Goal: Information Seeking & Learning: Learn about a topic

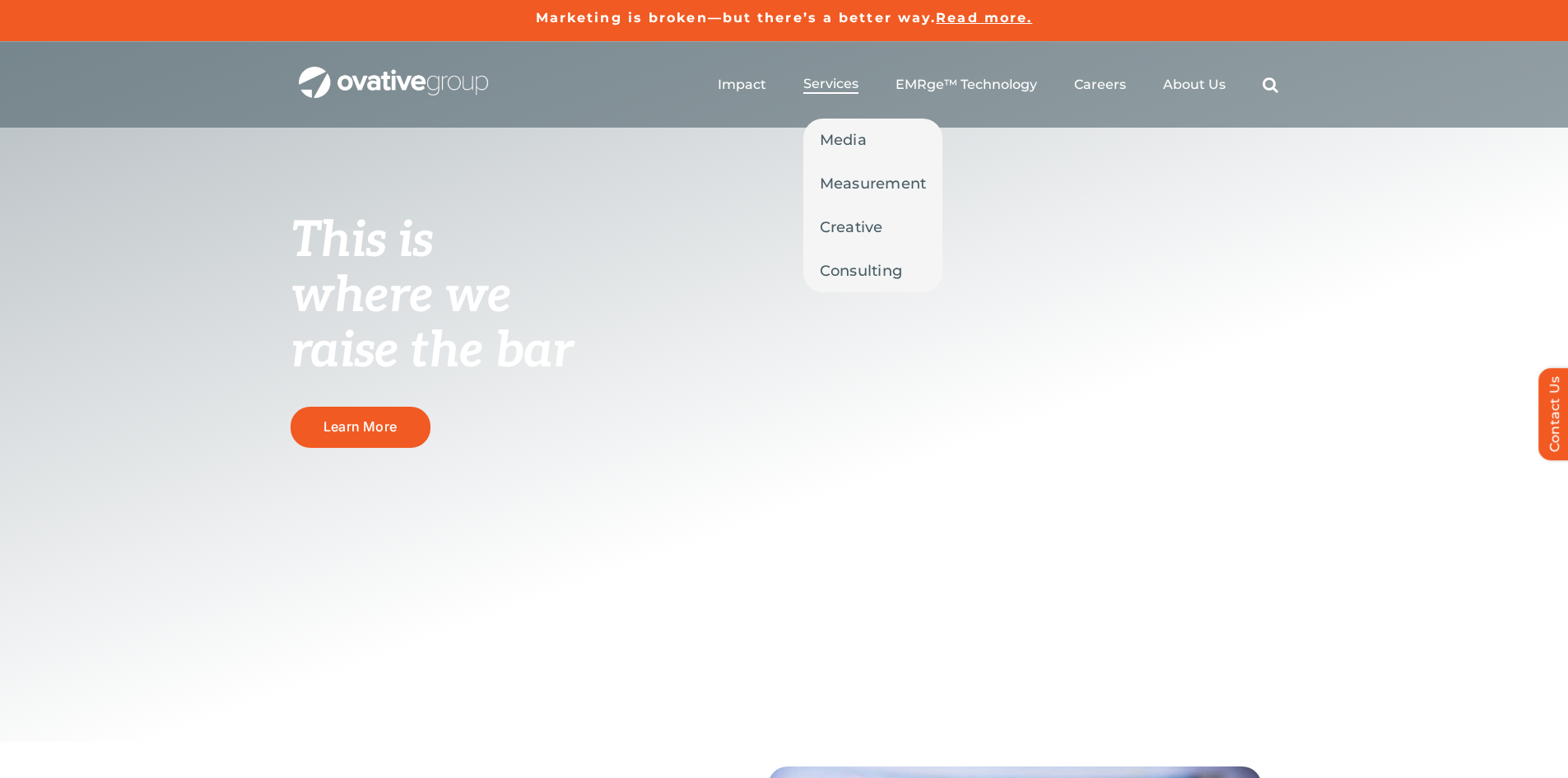
click at [848, 94] on li "Services Media Measurement Creative Consulting" at bounding box center [831, 84] width 55 height 18
click at [842, 80] on span "Services" at bounding box center [831, 83] width 55 height 16
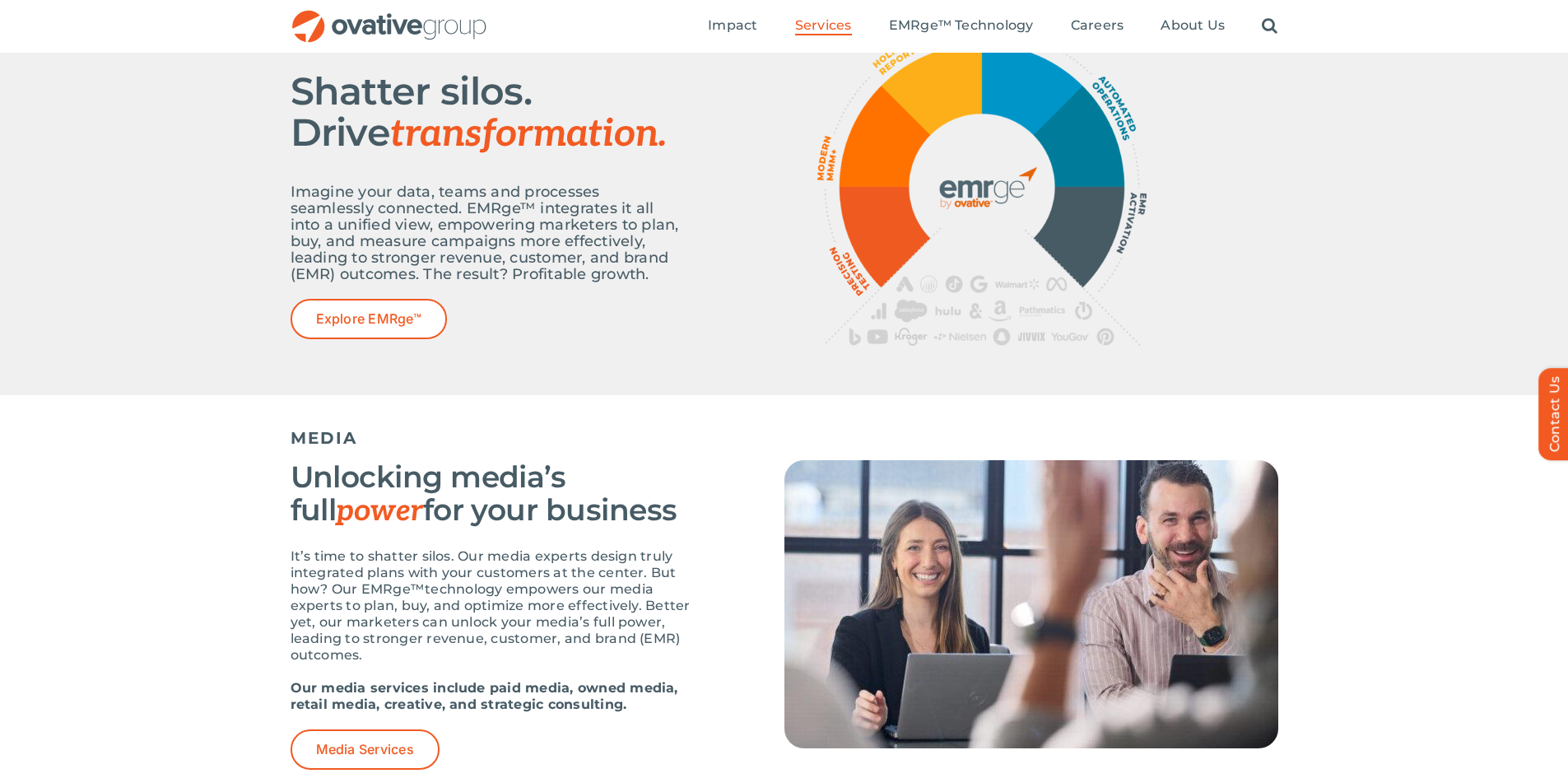
scroll to position [329, 0]
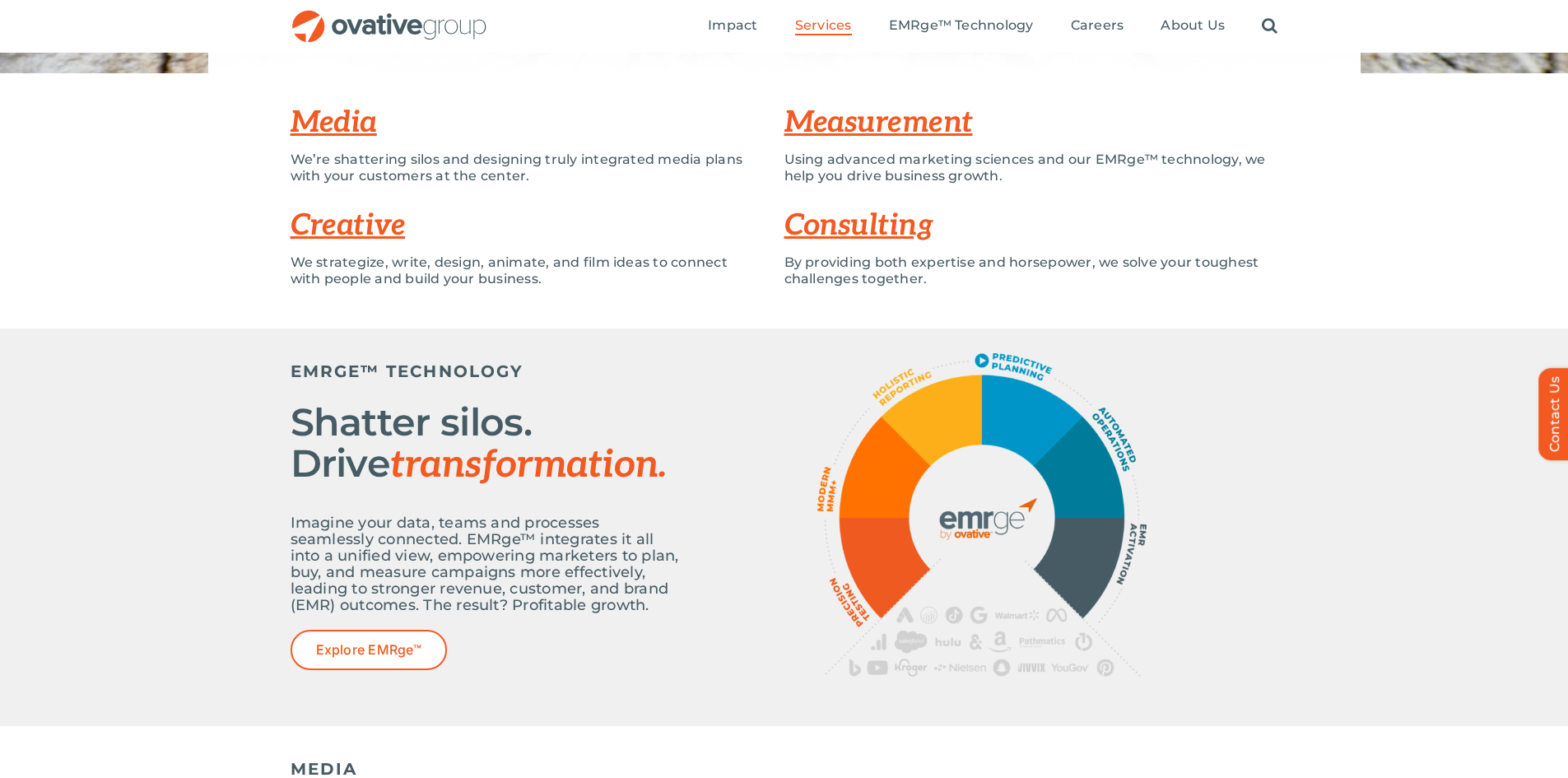
click at [365, 231] on link "Creative" at bounding box center [348, 225] width 115 height 36
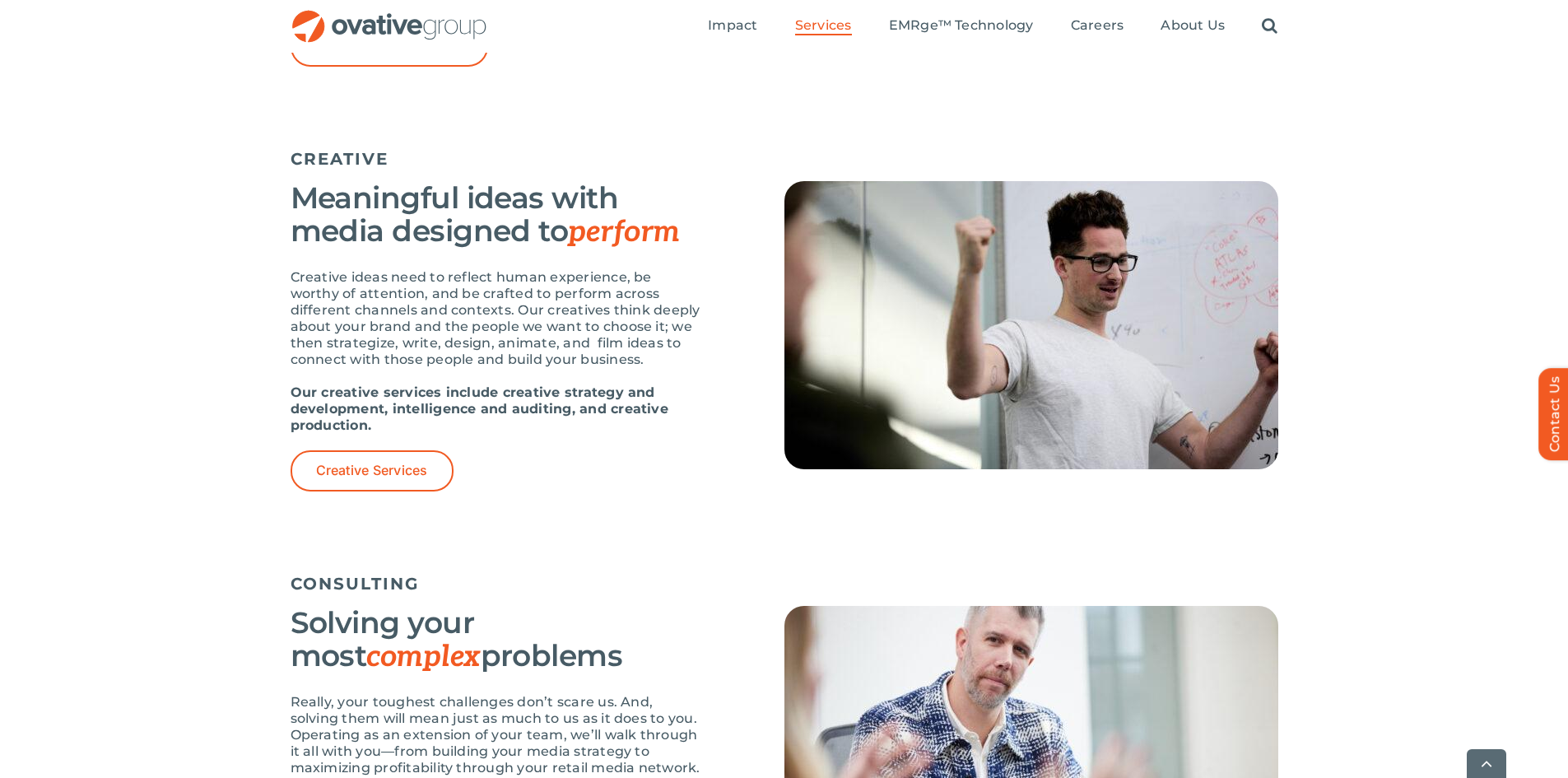
scroll to position [1772, 0]
click at [365, 472] on span "Creative Services" at bounding box center [372, 470] width 112 height 16
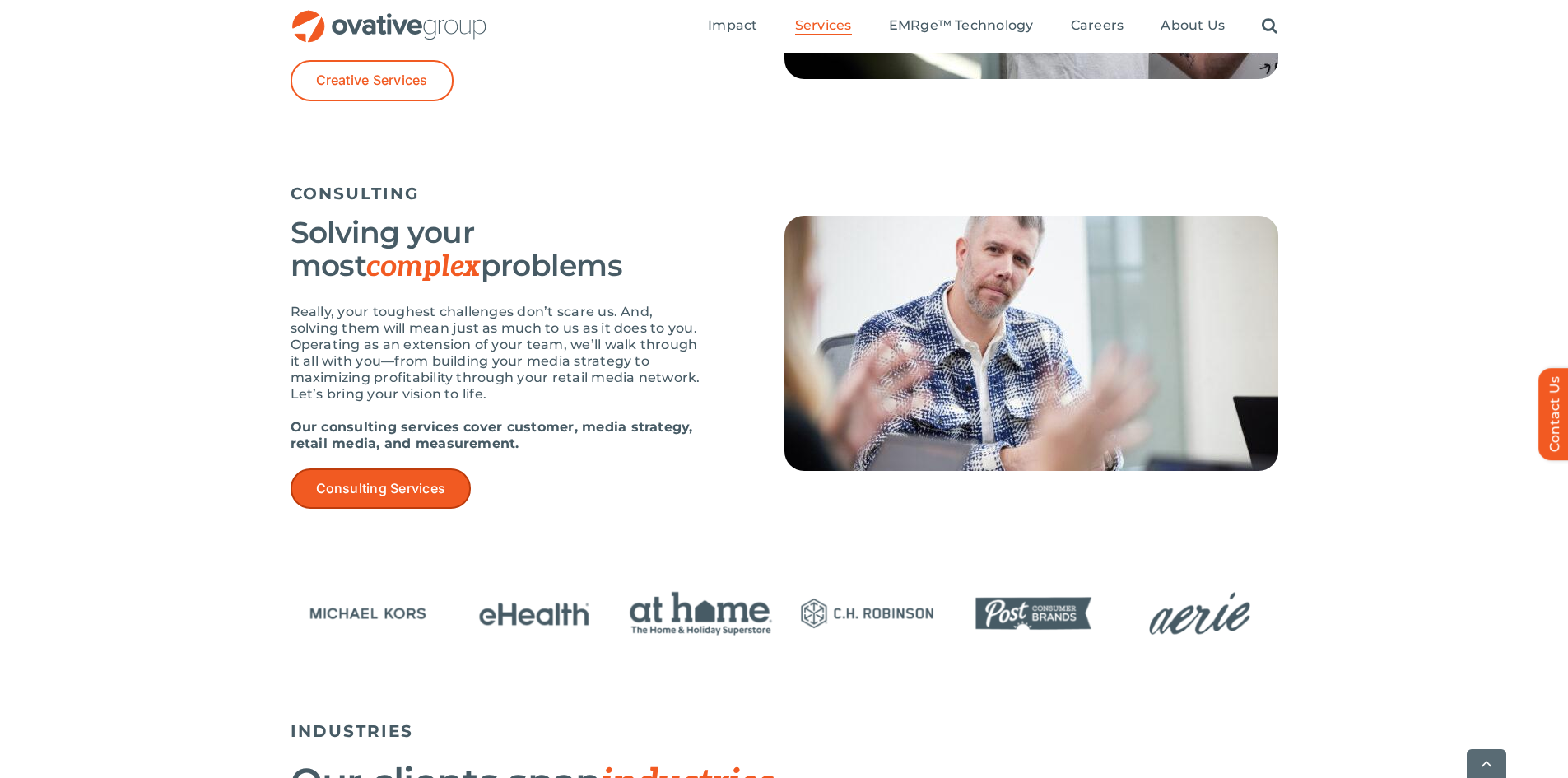
scroll to position [2349, 0]
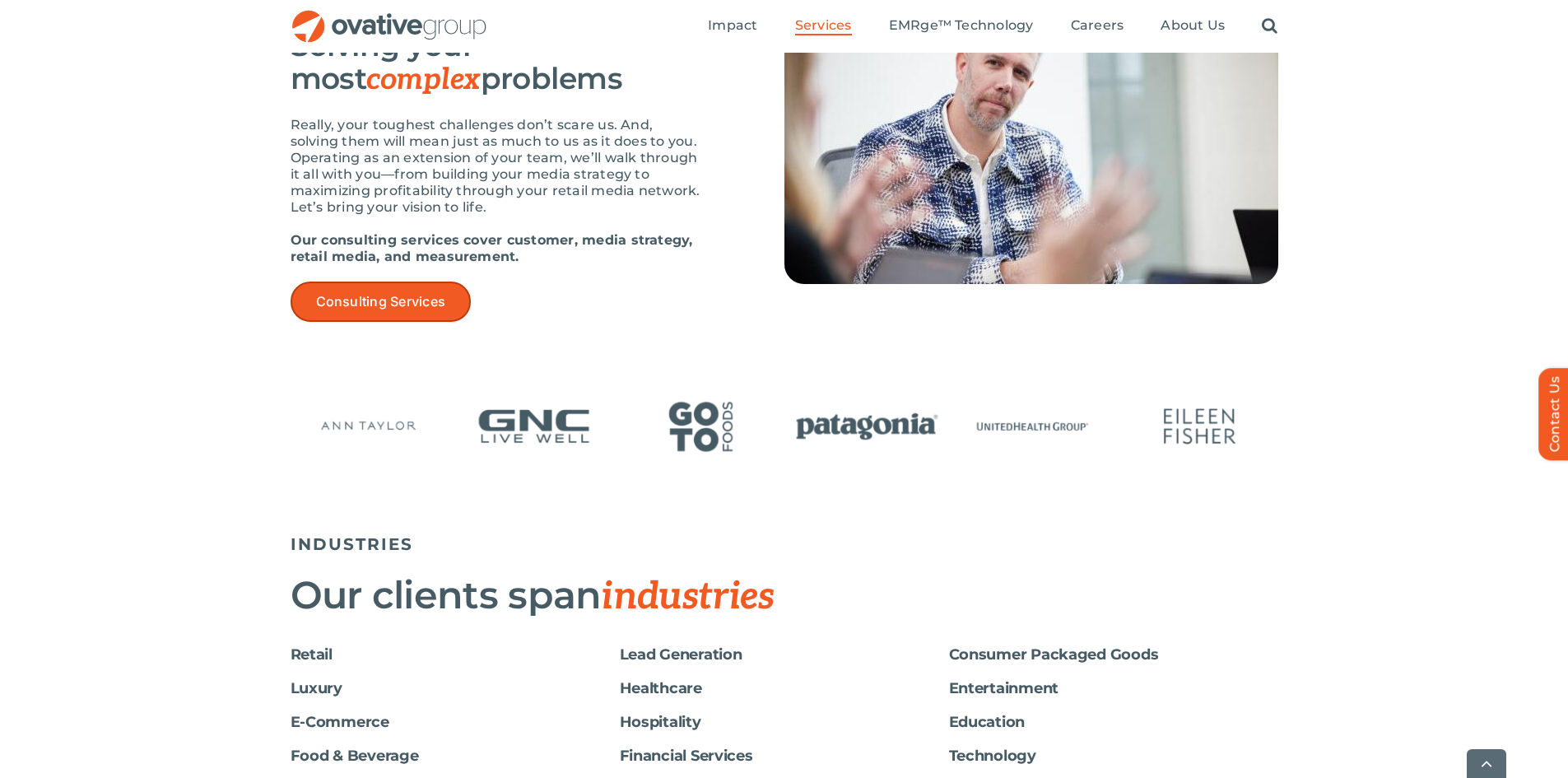
click at [376, 312] on link "Consulting Services" at bounding box center [381, 302] width 181 height 41
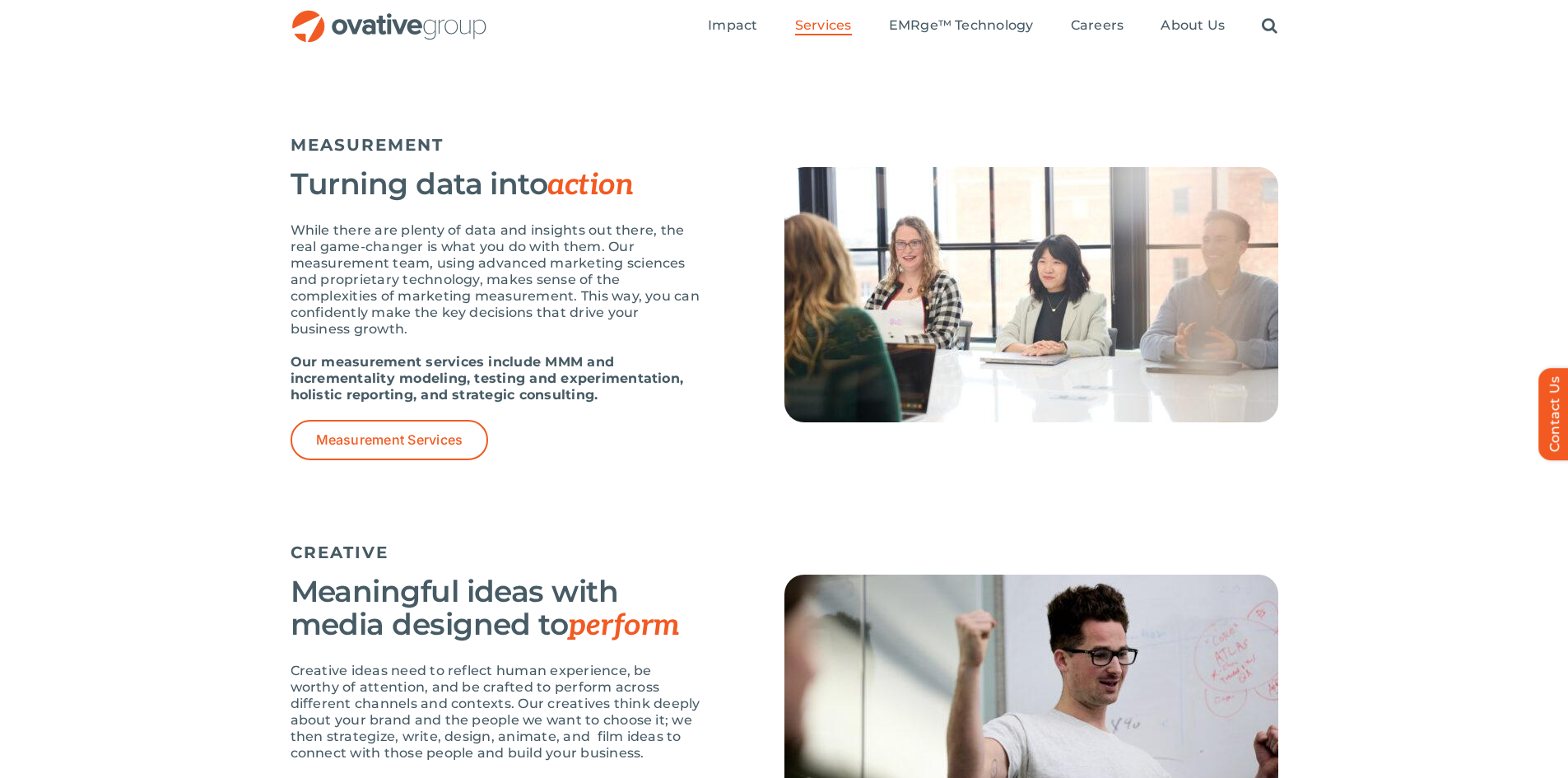
scroll to position [1360, 0]
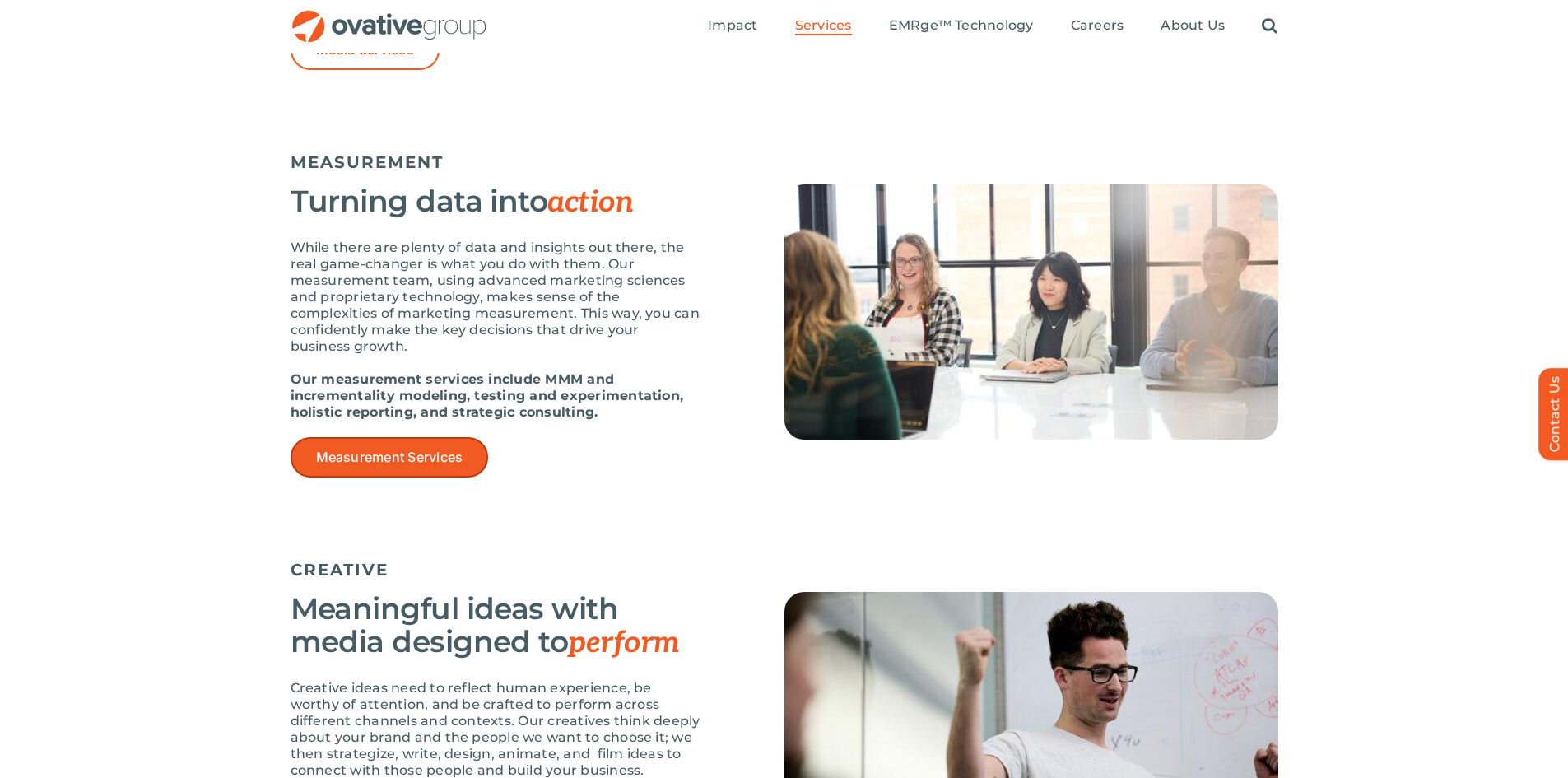
click at [432, 452] on span "Measurement Services" at bounding box center [389, 457] width 147 height 16
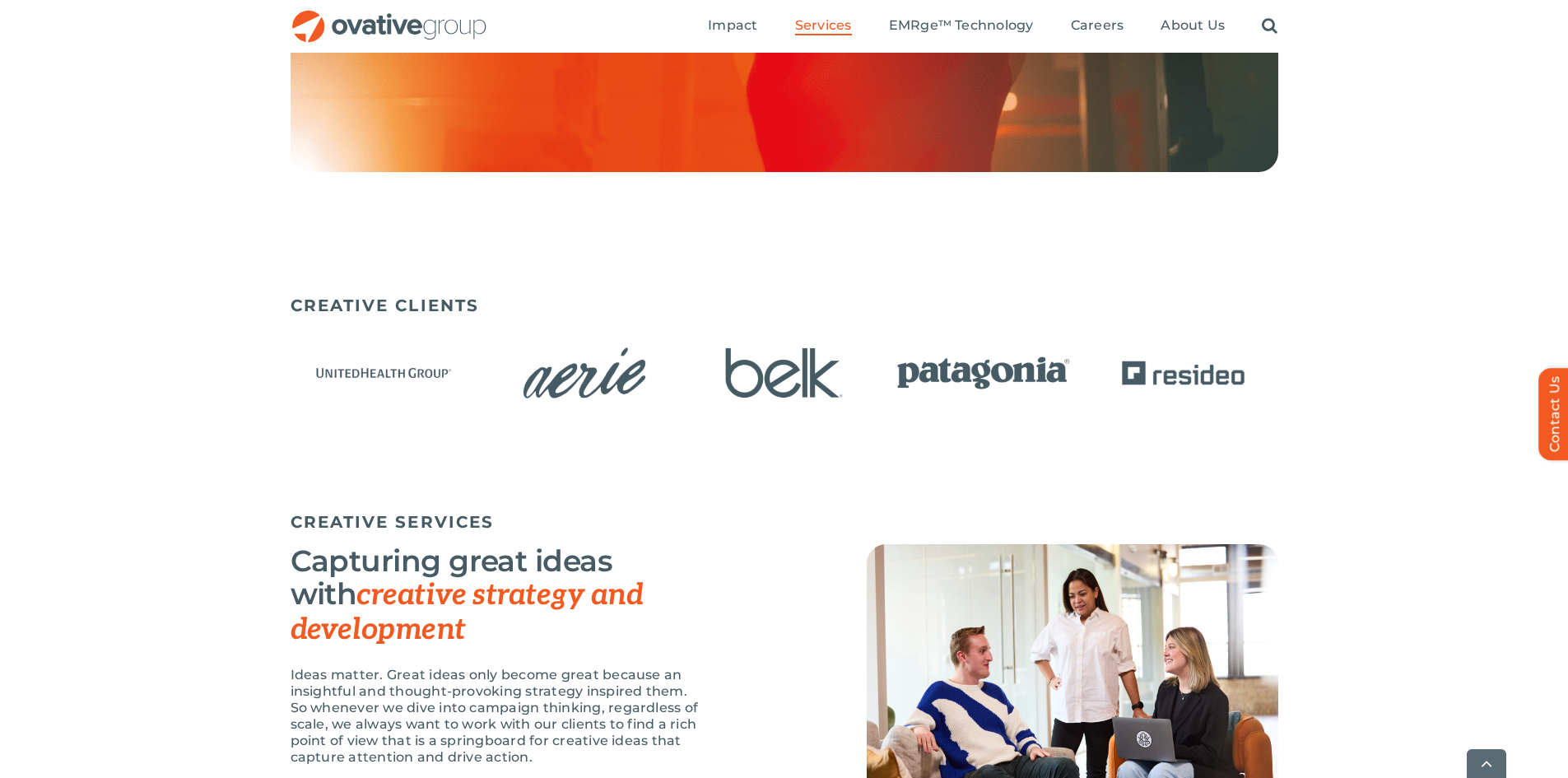
scroll to position [1071, 0]
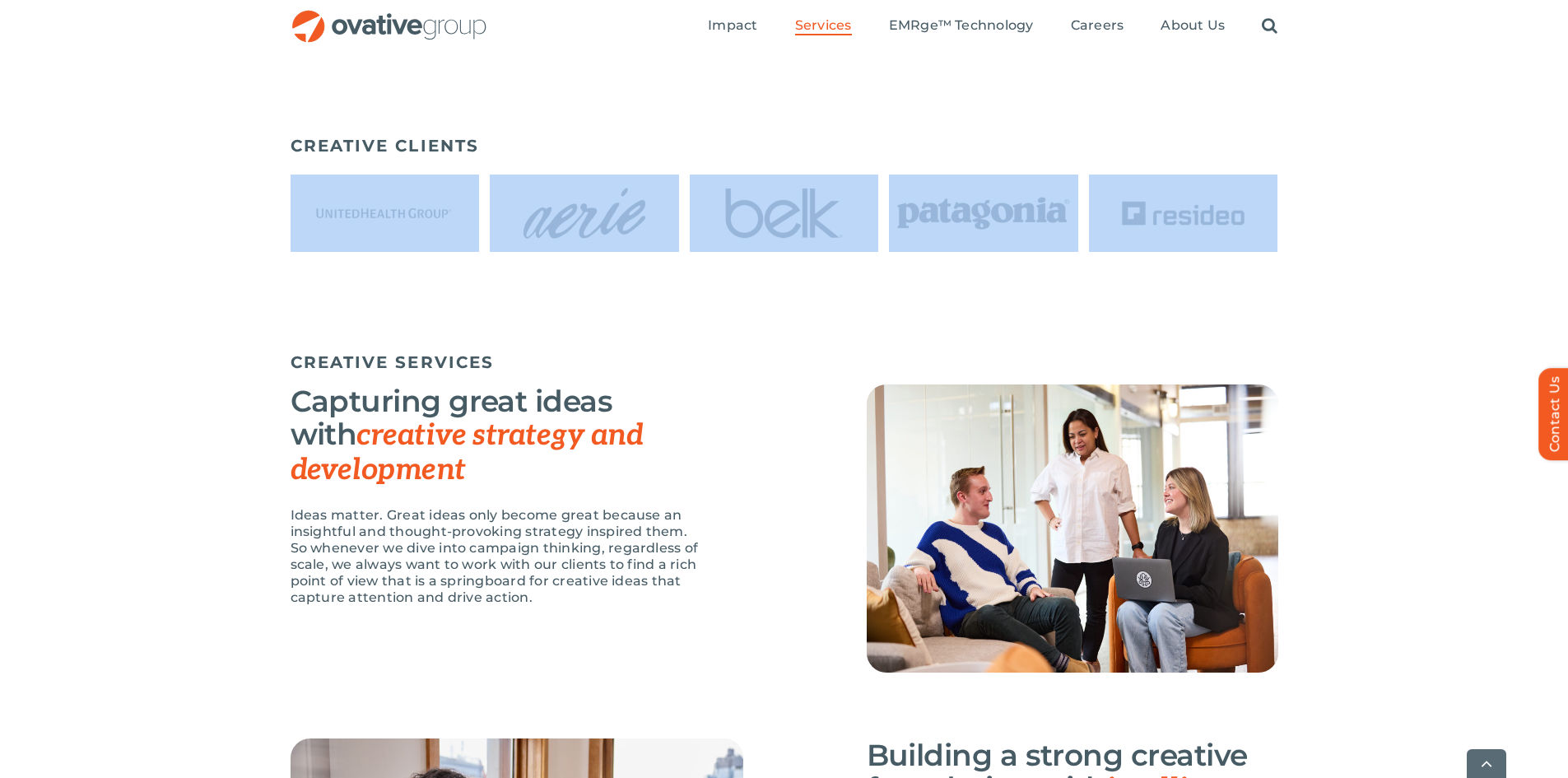
drag, startPoint x: 1278, startPoint y: 223, endPoint x: 405, endPoint y: 204, distance: 873.2
click at [405, 204] on div "CREATIVE CLIENTS" at bounding box center [784, 236] width 1568 height 217
click at [394, 207] on img "1 / 15" at bounding box center [384, 213] width 189 height 78
click at [406, 262] on div "CREATIVE CLIENTS" at bounding box center [784, 211] width 988 height 168
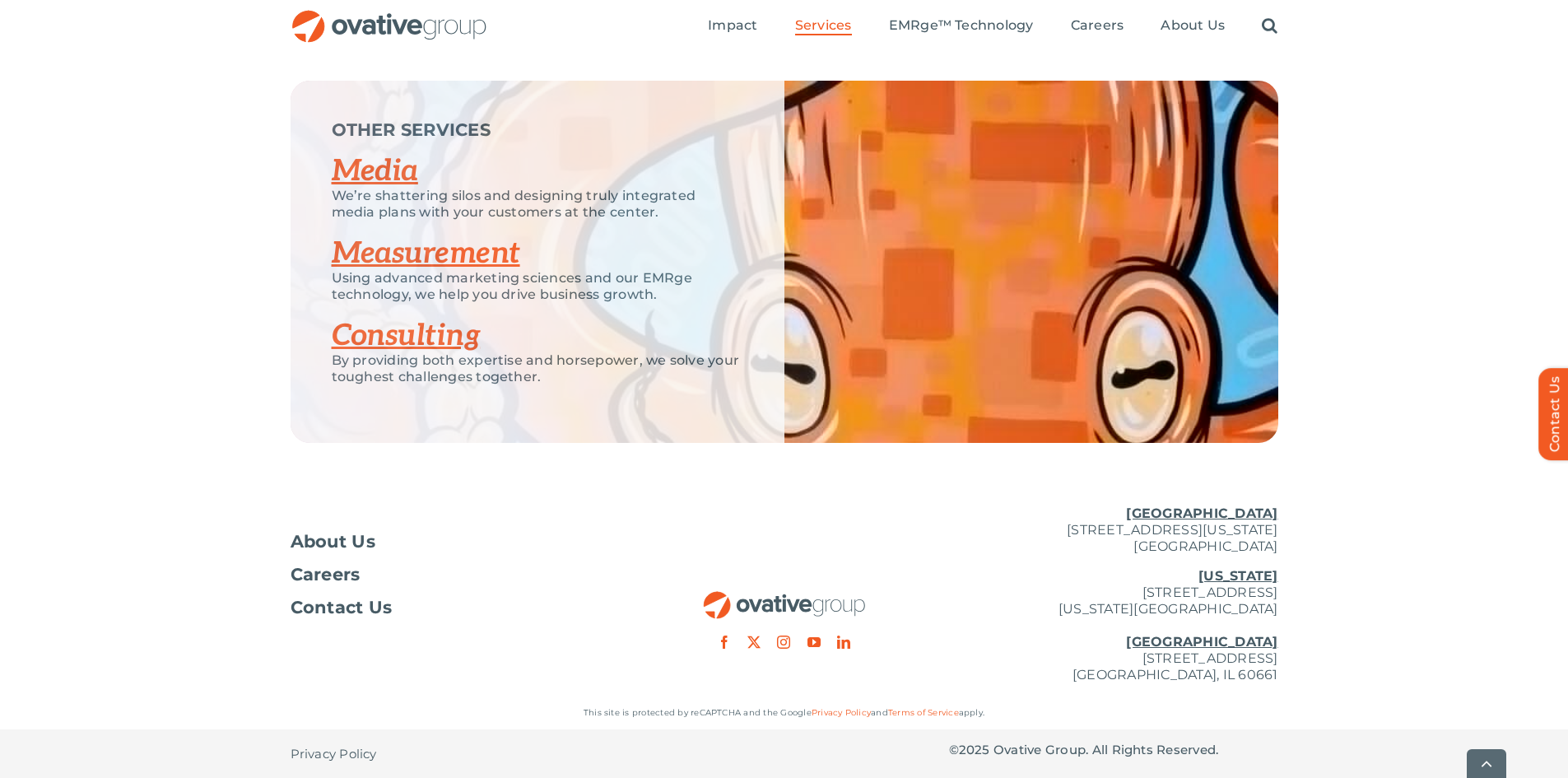
scroll to position [2503, 0]
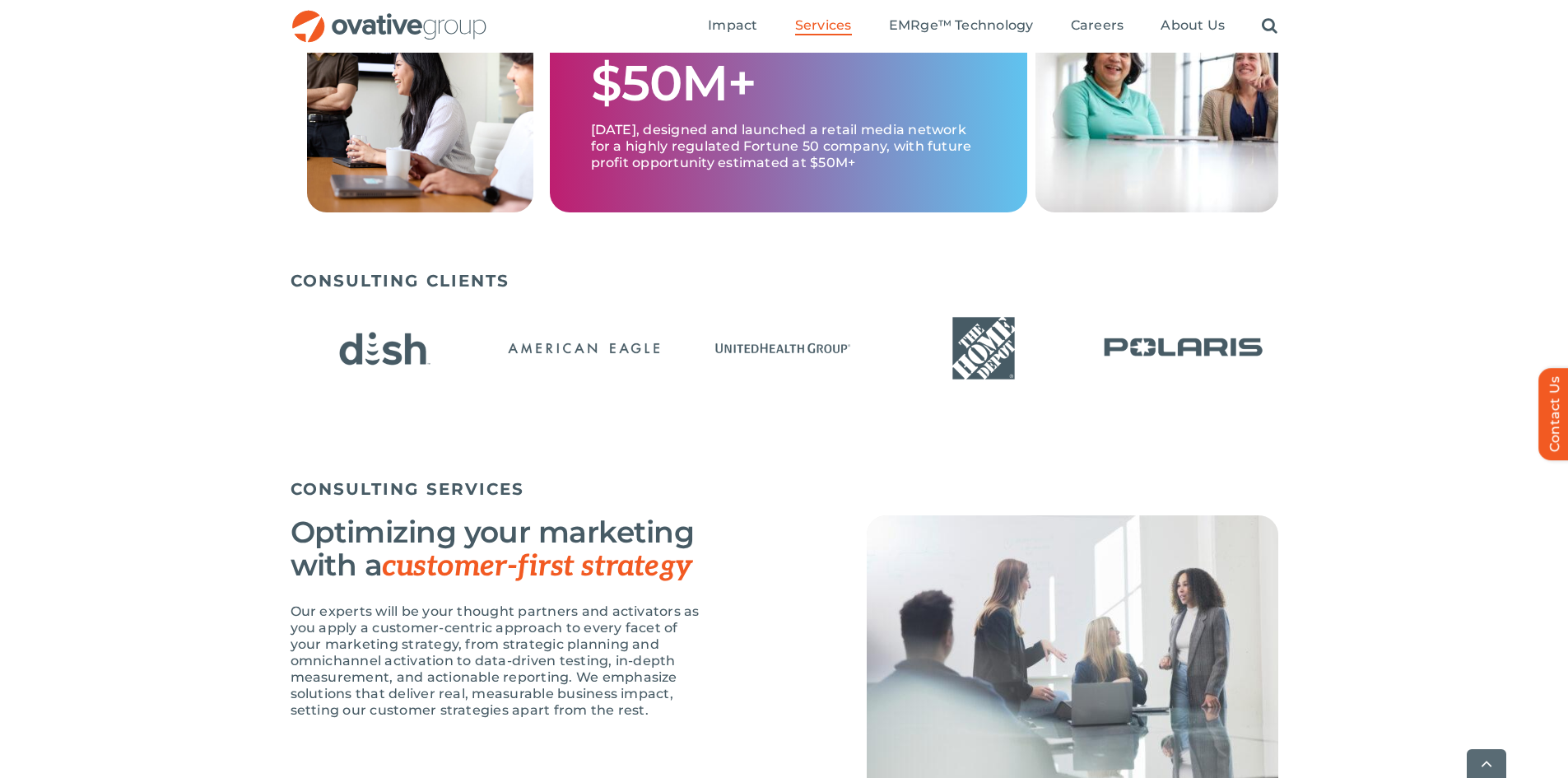
scroll to position [1071, 0]
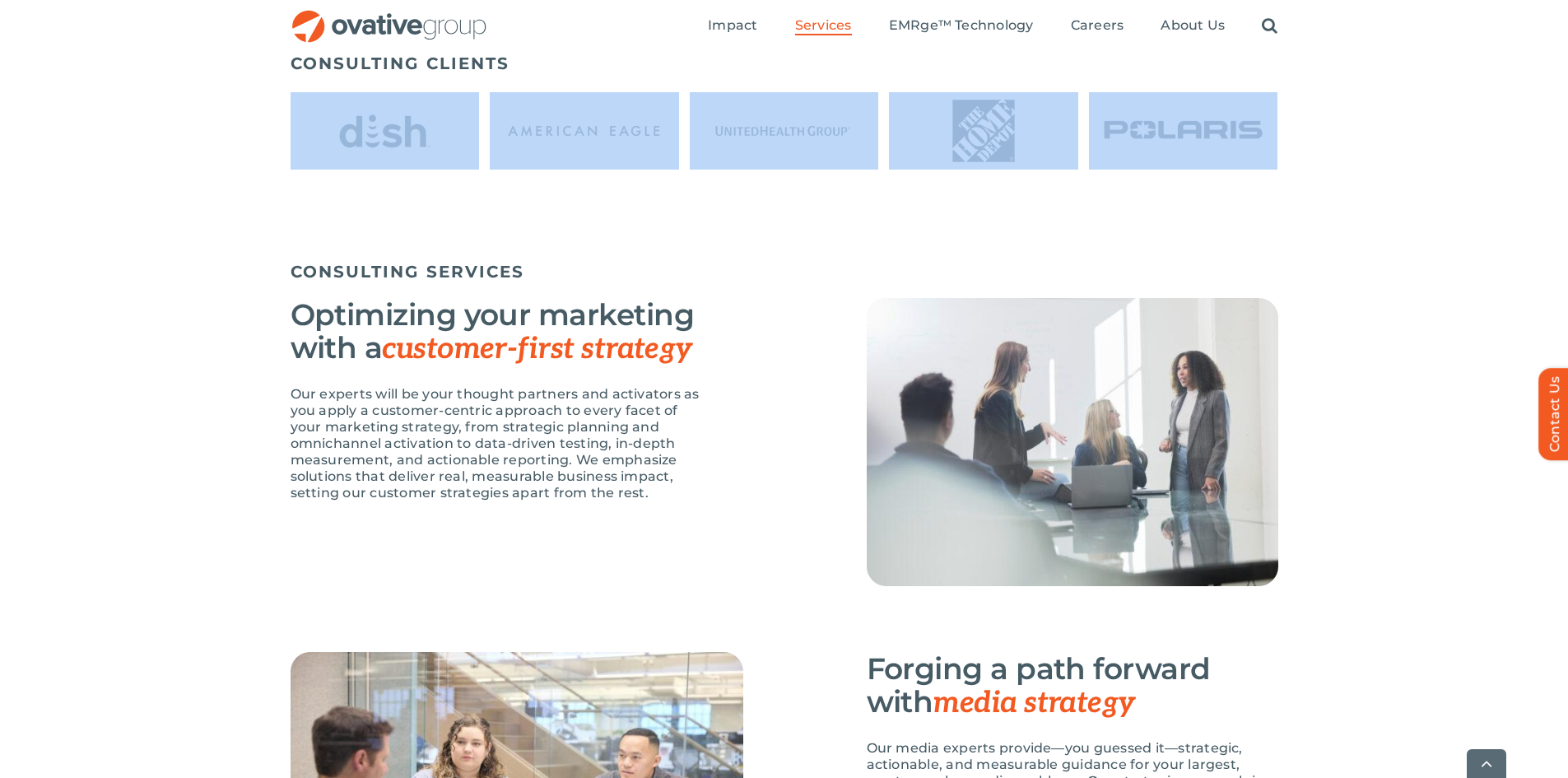
drag, startPoint x: 1315, startPoint y: 145, endPoint x: 12, endPoint y: 130, distance: 1303.1
click at [39, 125] on div "CONSULTING CLIENTS" at bounding box center [784, 154] width 1568 height 217
drag, startPoint x: 13, startPoint y: 135, endPoint x: 169, endPoint y: 169, distance: 159.7
click at [15, 136] on div "CONSULTING CLIENTS" at bounding box center [784, 154] width 1568 height 217
click at [182, 171] on div "CONSULTING CLIENTS" at bounding box center [784, 154] width 1568 height 217
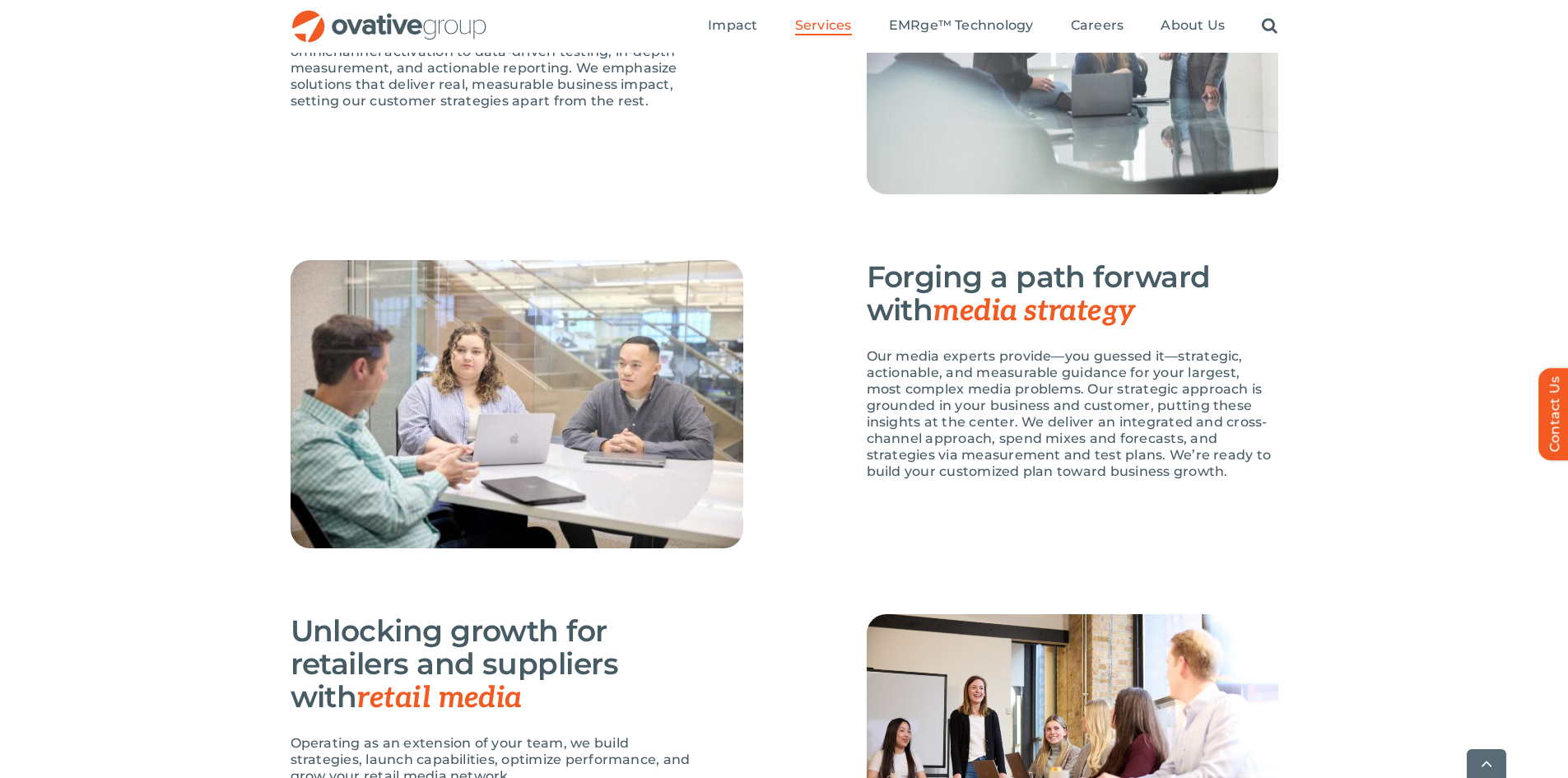
scroll to position [1482, 0]
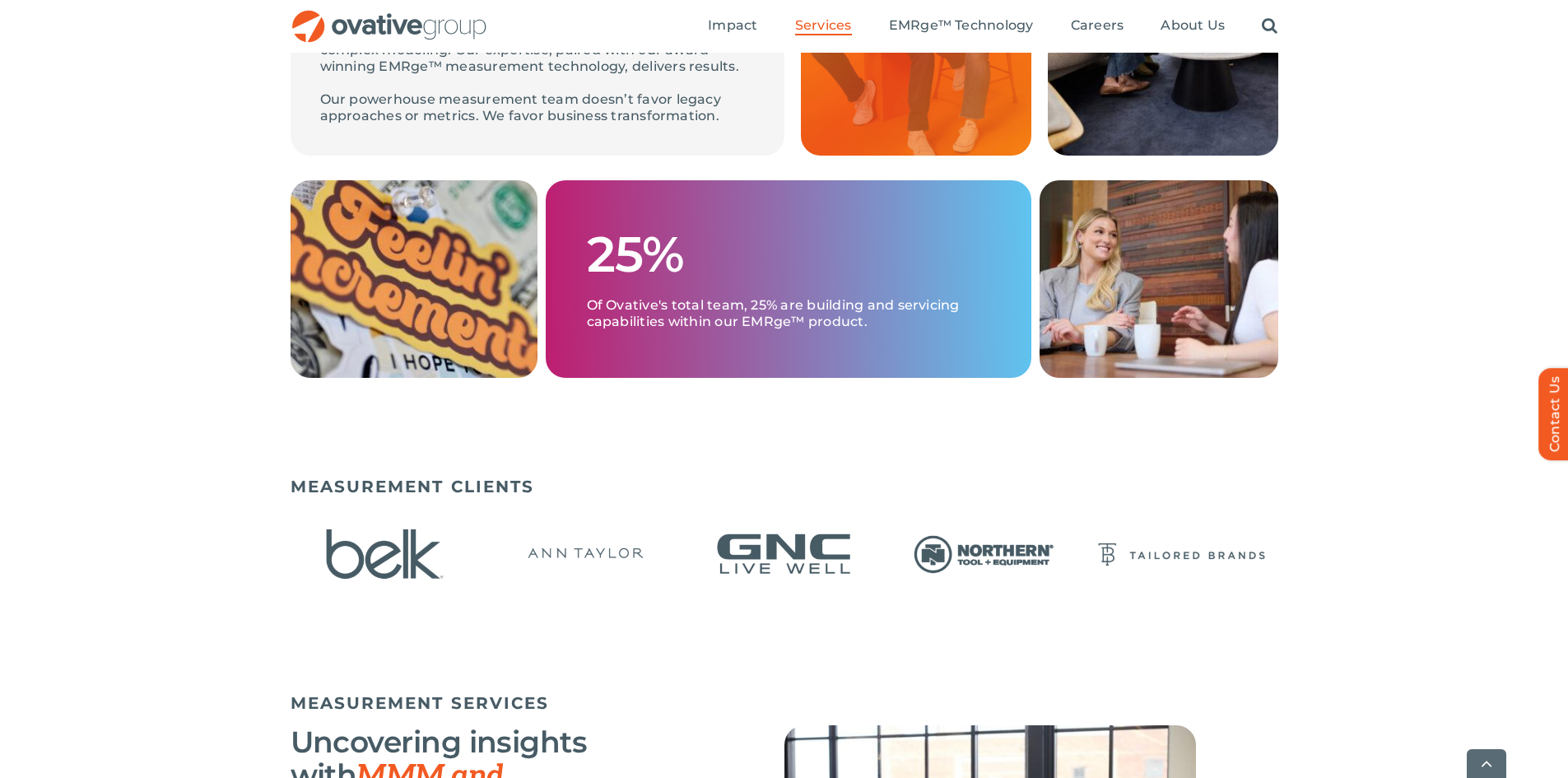
scroll to position [988, 0]
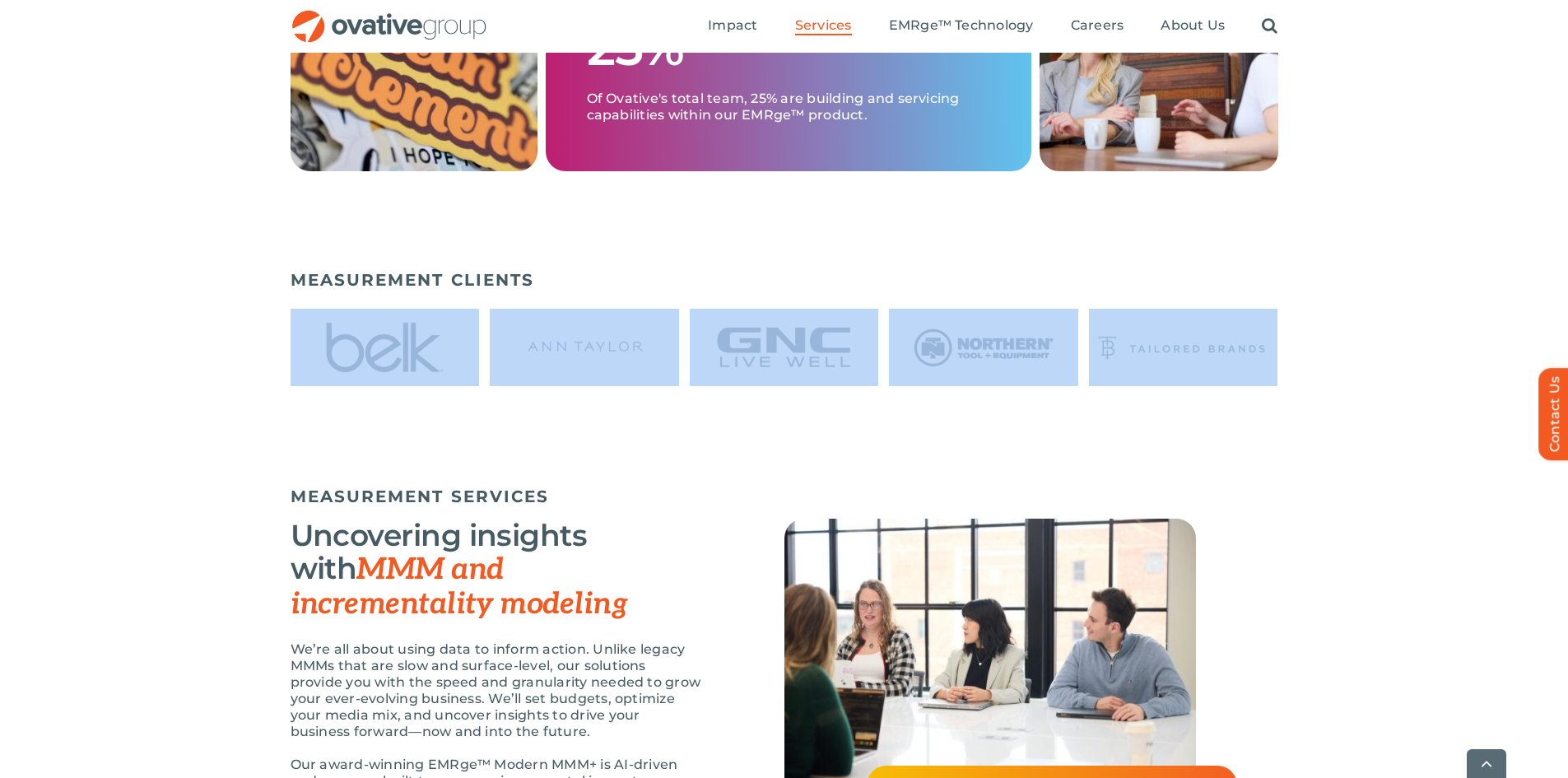
drag, startPoint x: 1287, startPoint y: 342, endPoint x: 139, endPoint y: 385, distance: 1148.8
click at [164, 381] on div "MEASUREMENT CLIENTS" at bounding box center [784, 370] width 1568 height 217
click at [139, 385] on div "MEASUREMENT CLIENTS" at bounding box center [784, 370] width 1568 height 217
drag, startPoint x: 288, startPoint y: 327, endPoint x: 1253, endPoint y: 410, distance: 968.6
click at [1251, 409] on div "MEASUREMENT CLIENTS" at bounding box center [784, 370] width 1568 height 217
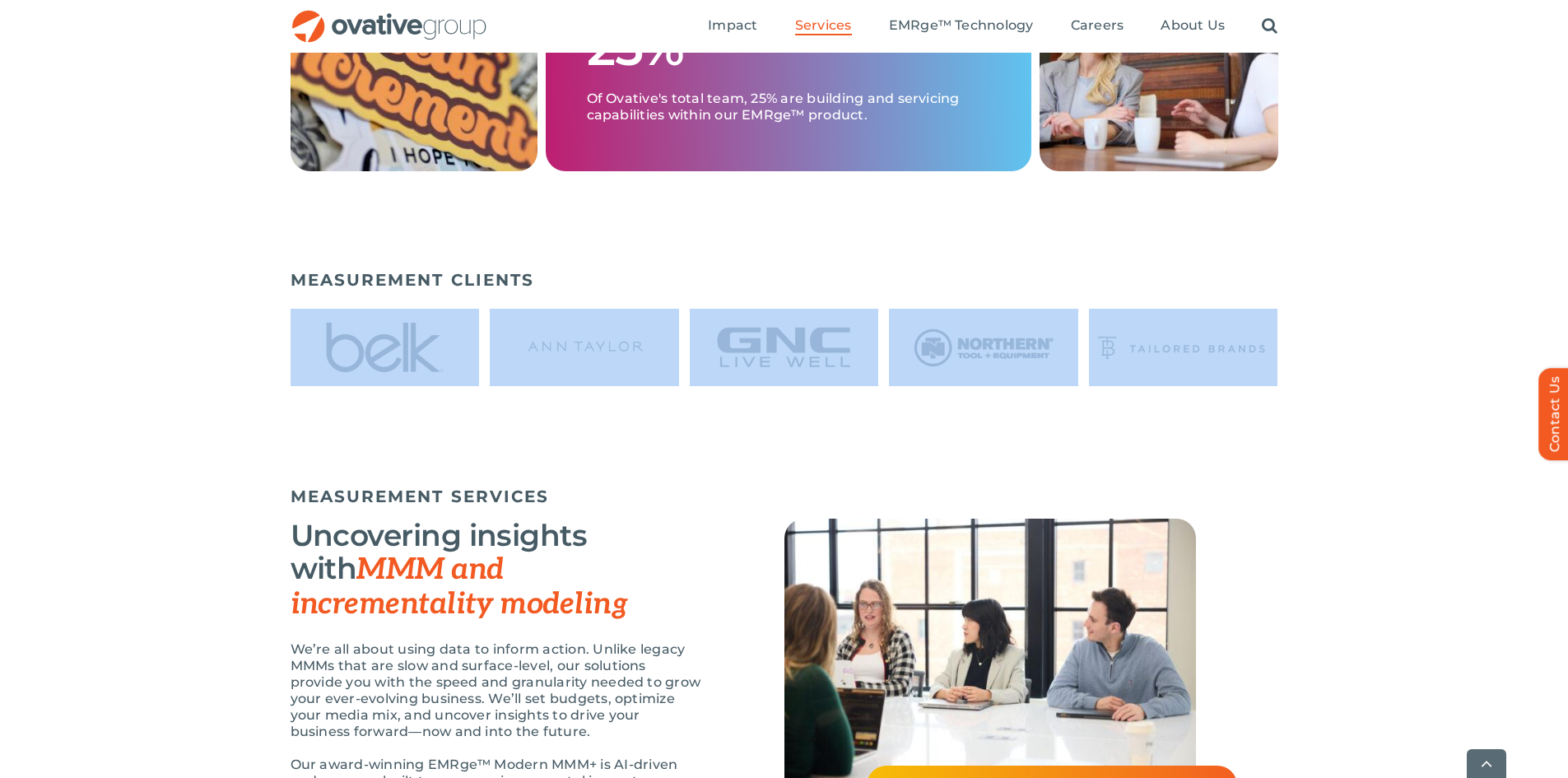
click at [1255, 412] on div "MEASUREMENT CLIENTS" at bounding box center [784, 345] width 988 height 168
